Goal: Check status: Check status

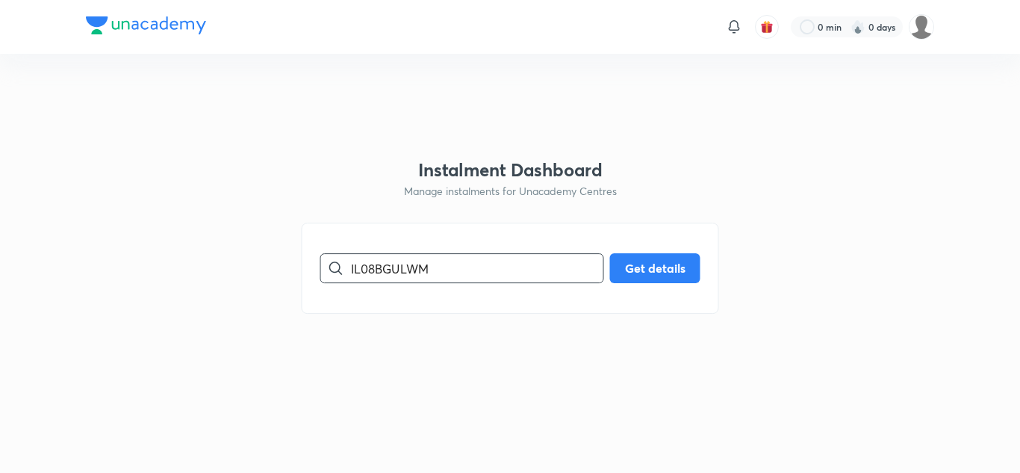
click at [450, 269] on input "IL08BGULWM" at bounding box center [477, 268] width 252 height 38
paste input "[EMAIL_ADDRESS][DOMAIN_NAME]"
type input "[EMAIL_ADDRESS][DOMAIN_NAME]"
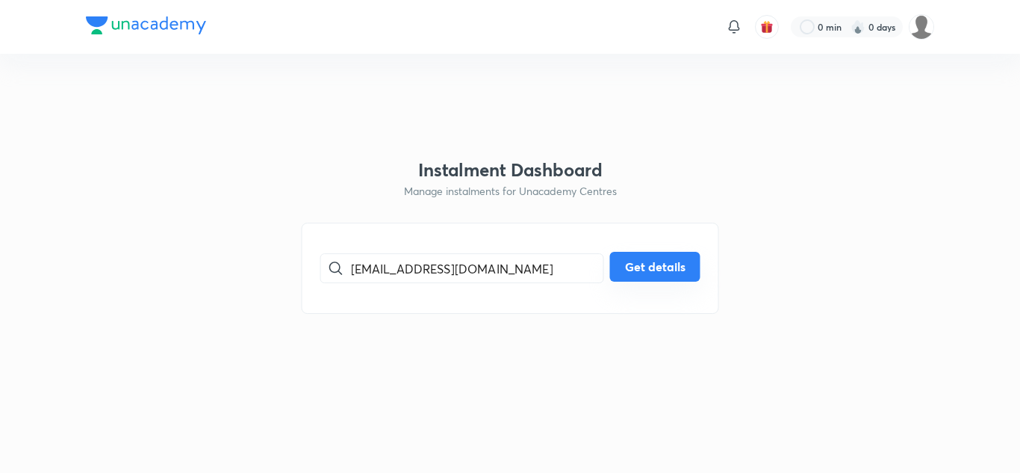
click at [627, 274] on button "Get details" at bounding box center [655, 267] width 90 height 30
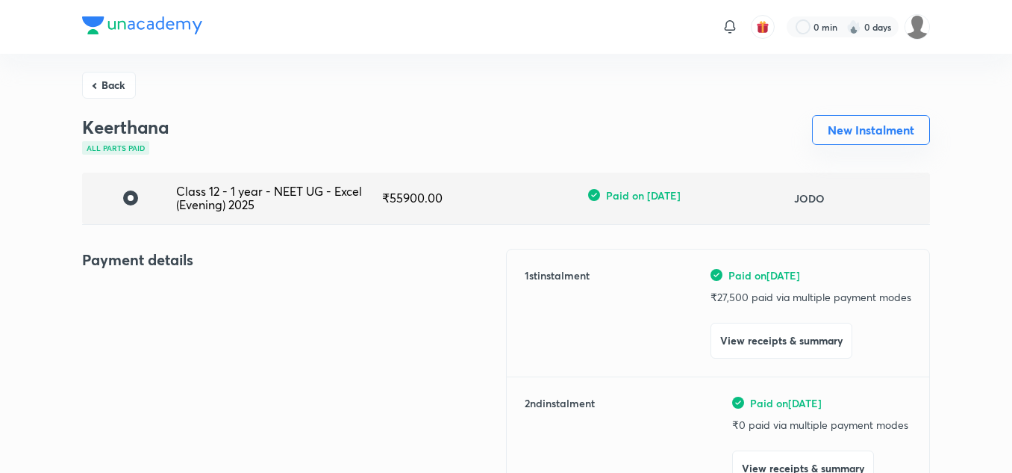
click at [841, 138] on button "New Instalment" at bounding box center [871, 130] width 118 height 30
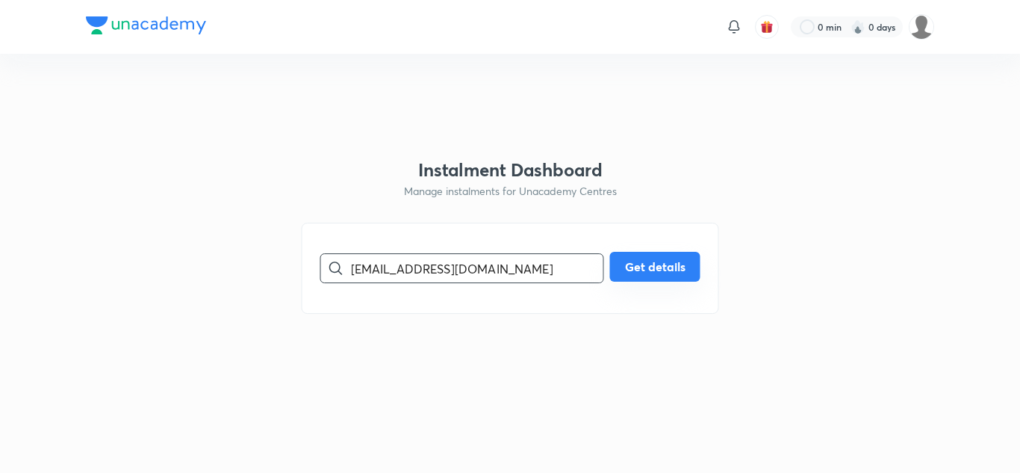
type input "[EMAIL_ADDRESS][DOMAIN_NAME]"
click at [632, 256] on button "Get details" at bounding box center [655, 267] width 90 height 30
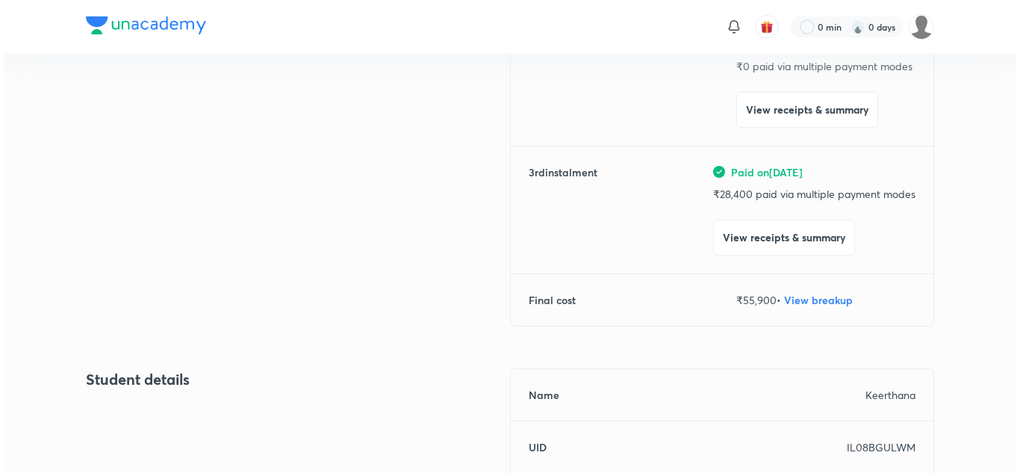
scroll to position [349, 0]
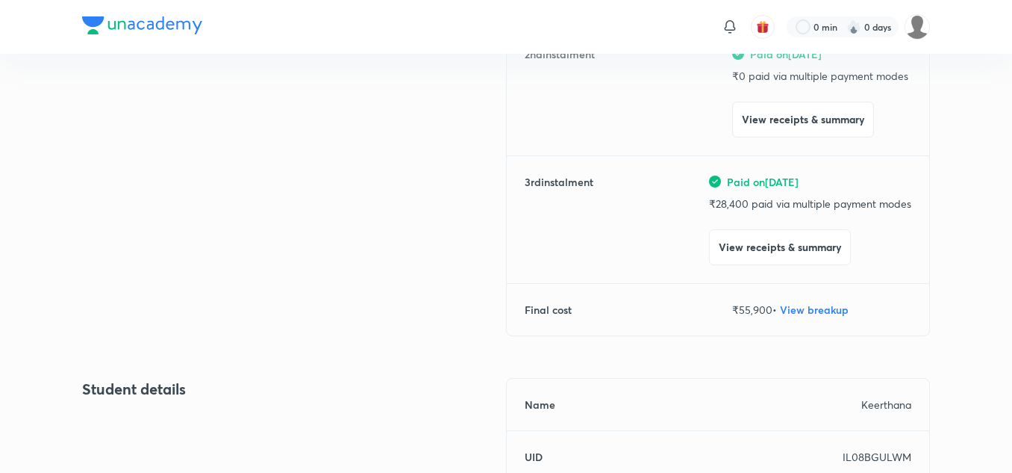
click at [753, 247] on button "View receipts & summary" at bounding box center [780, 247] width 142 height 36
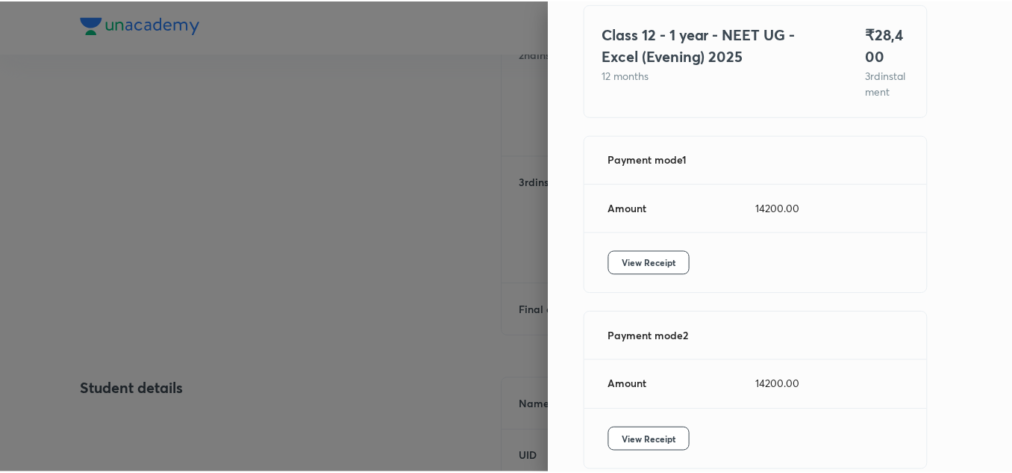
scroll to position [0, 0]
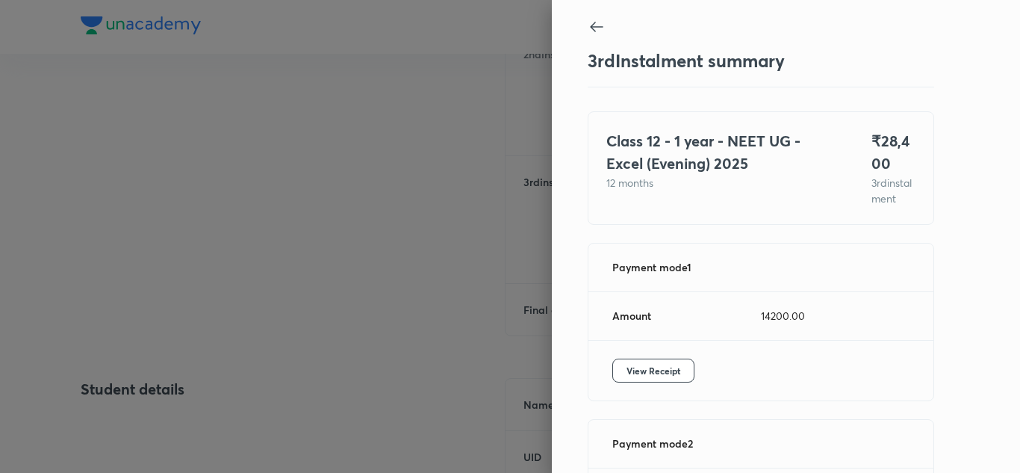
click at [590, 23] on icon at bounding box center [597, 27] width 18 height 18
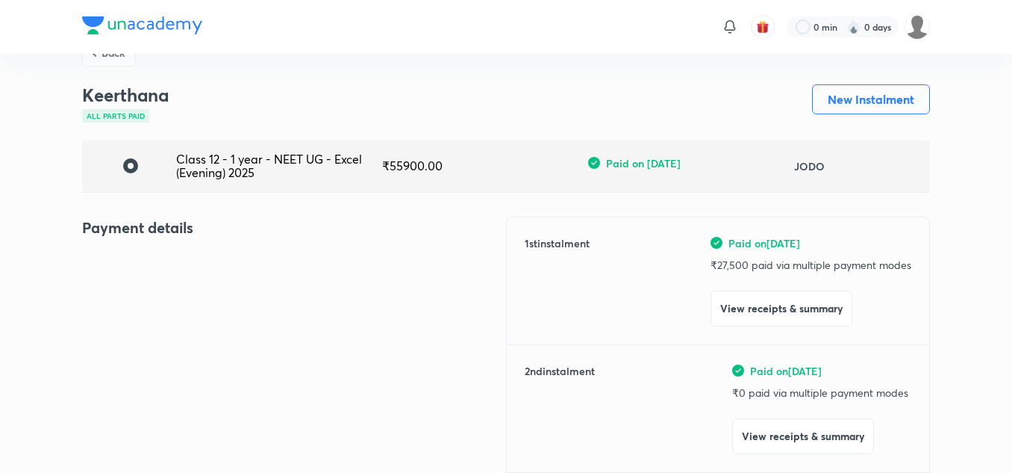
scroll to position [31, 0]
